Goal: Information Seeking & Learning: Check status

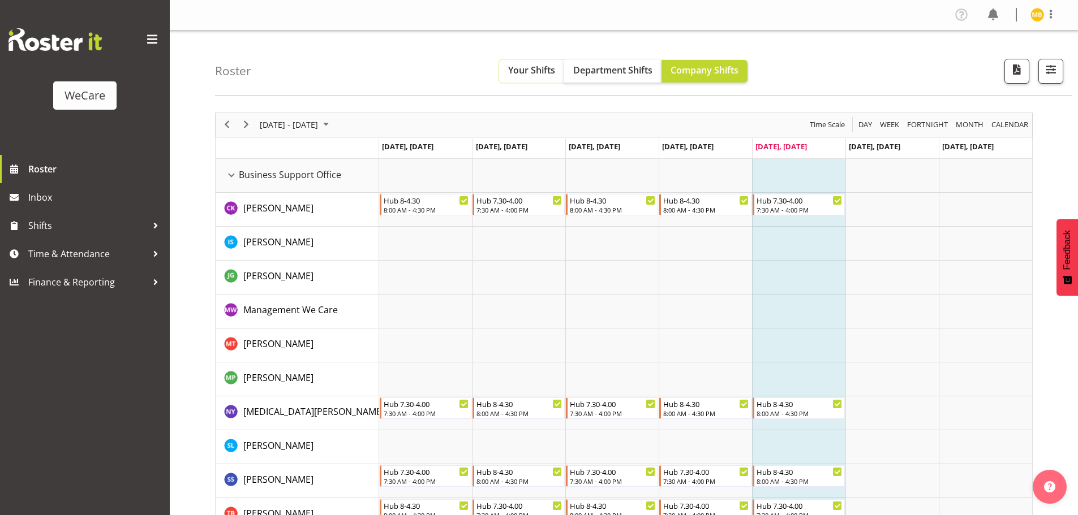
click at [528, 72] on span "Your Shifts" at bounding box center [531, 70] width 47 height 12
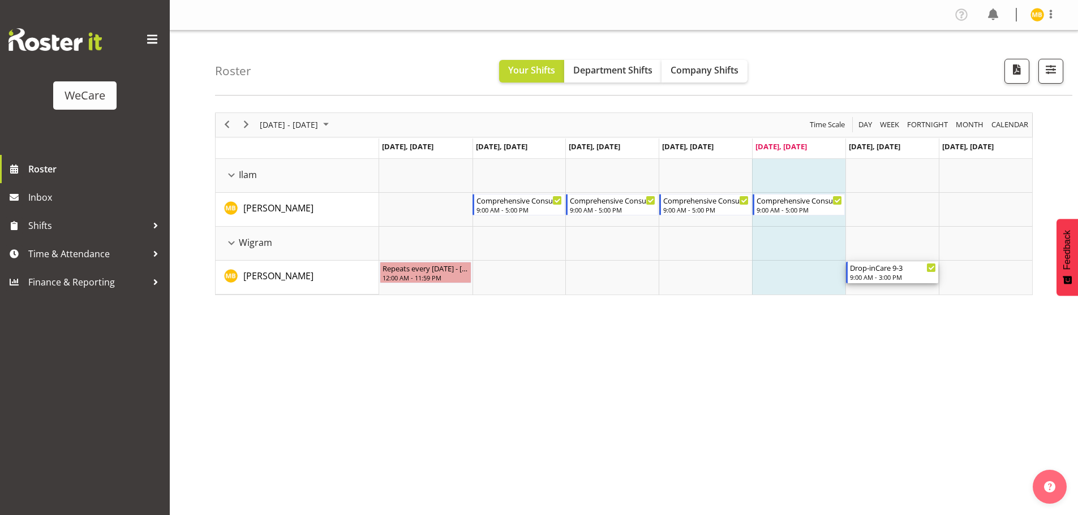
click at [885, 271] on div "Drop-inCare 9-3" at bounding box center [893, 267] width 86 height 11
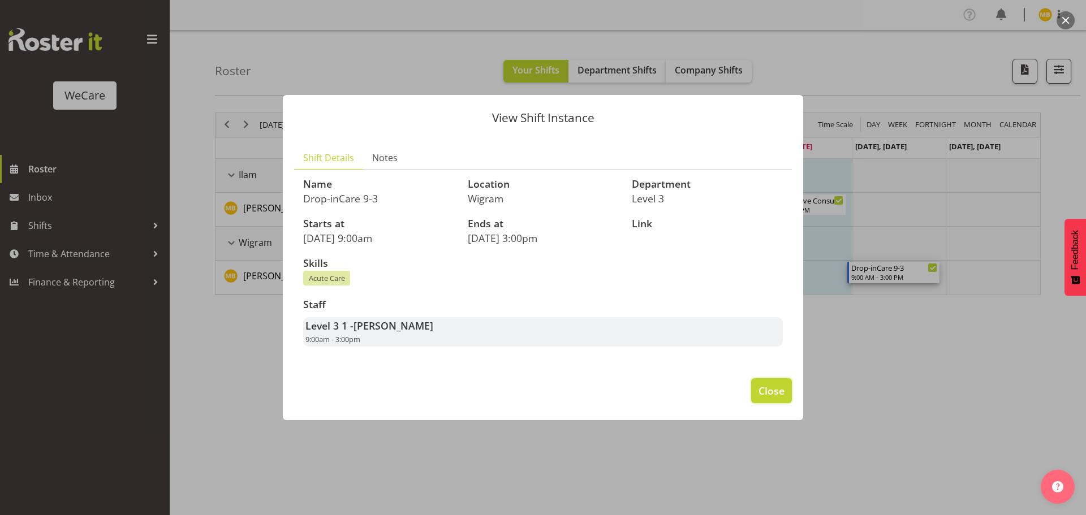
click at [759, 393] on span "Close" at bounding box center [772, 391] width 26 height 15
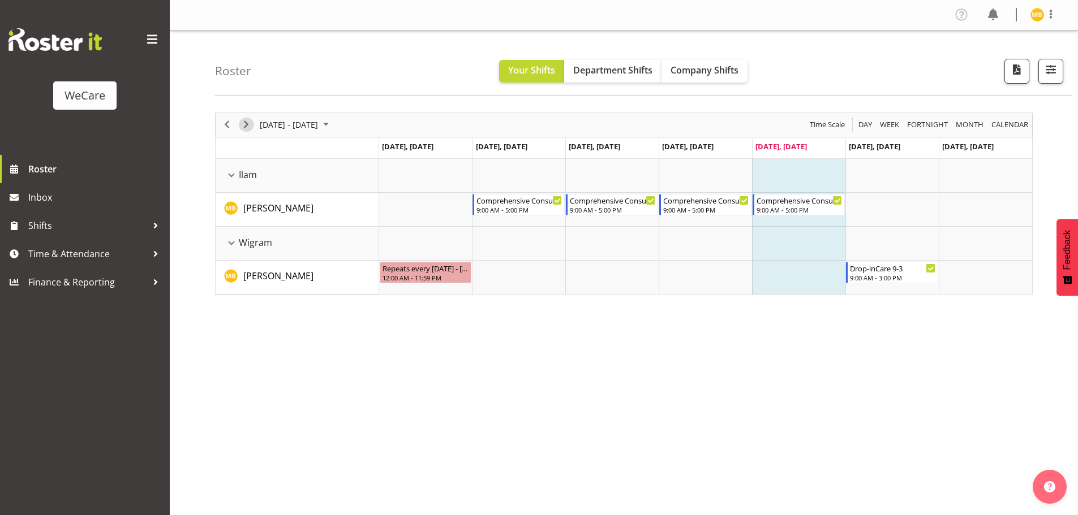
click at [251, 125] on span "Next" at bounding box center [246, 125] width 14 height 14
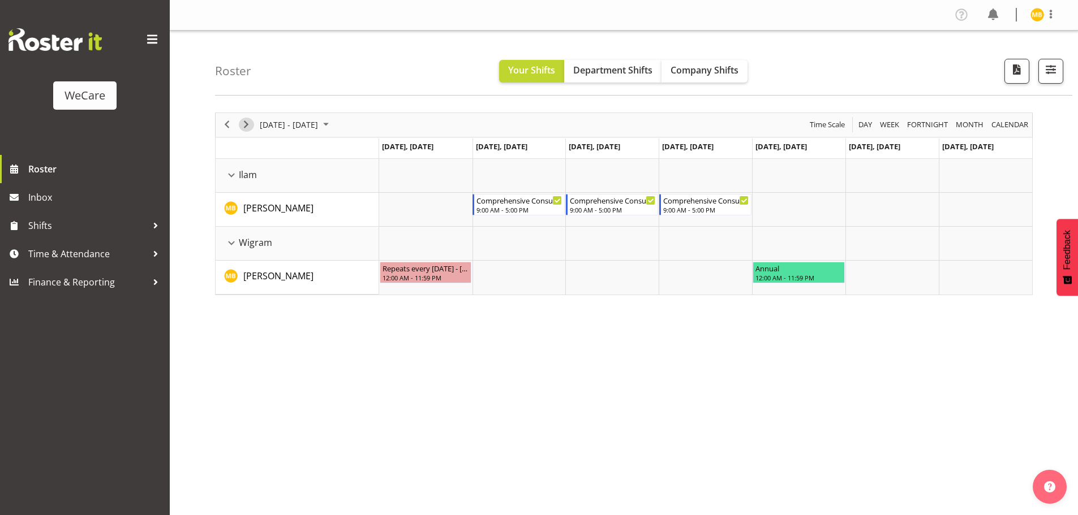
click at [246, 127] on span "Next" at bounding box center [246, 125] width 14 height 14
click at [248, 123] on span "Next" at bounding box center [246, 125] width 14 height 14
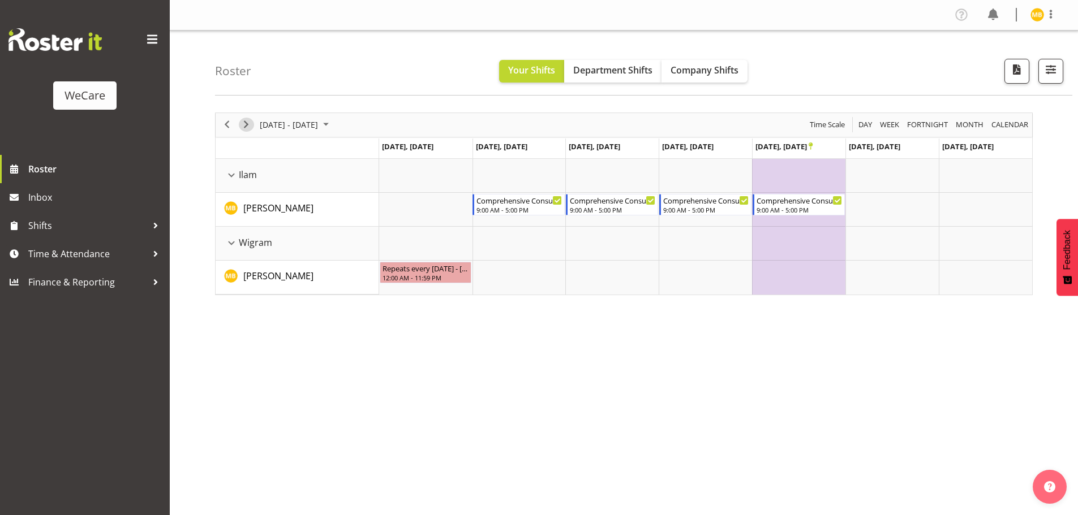
click at [248, 123] on span "Next" at bounding box center [246, 125] width 14 height 14
